Goal: Find specific fact

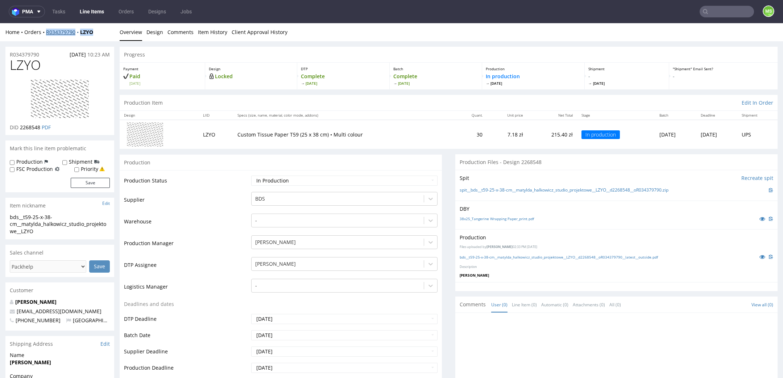
drag, startPoint x: 101, startPoint y: 32, endPoint x: 46, endPoint y: 32, distance: 54.7
click at [46, 32] on div "Home Orders R034379790 LZYO" at bounding box center [59, 32] width 109 height 7
copy div "R034379790 LZYO"
